Goal: Task Accomplishment & Management: Use online tool/utility

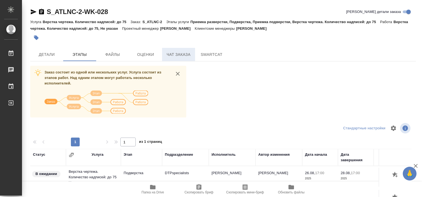
click at [175, 54] on span "Чат заказа" at bounding box center [178, 54] width 26 height 7
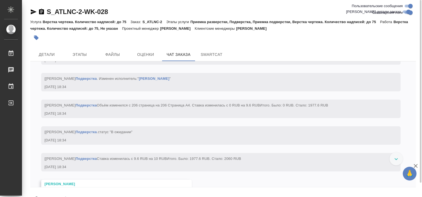
scroll to position [6215, 0]
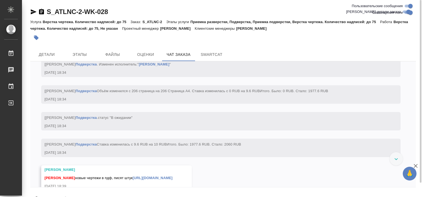
click at [97, 13] on link "Подверстка" at bounding box center [86, 11] width 21 height 4
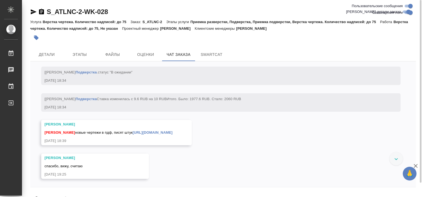
scroll to position [6380, 0]
click at [165, 132] on link "[URL][DOMAIN_NAME]" at bounding box center [153, 132] width 40 height 4
